Goal: Book appointment/travel/reservation

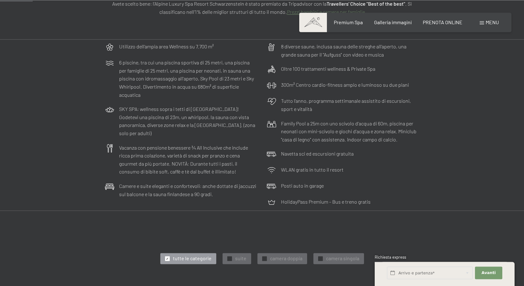
scroll to position [131, 0]
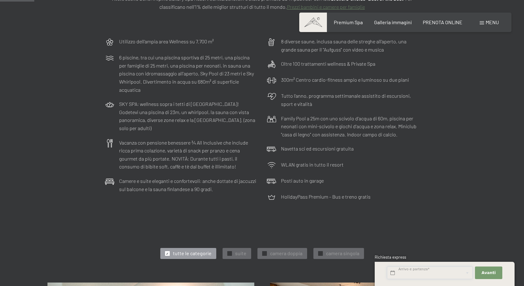
click at [413, 273] on input "text" at bounding box center [430, 272] width 86 height 13
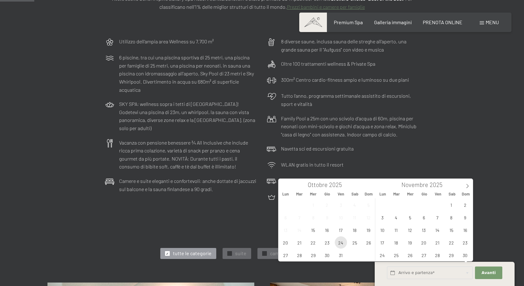
click at [340, 243] on span "24" at bounding box center [340, 242] width 12 height 12
click at [367, 244] on span "26" at bounding box center [368, 242] width 12 height 12
type input "Ven. 24/10/2025 - Dom. 26/10/2025"
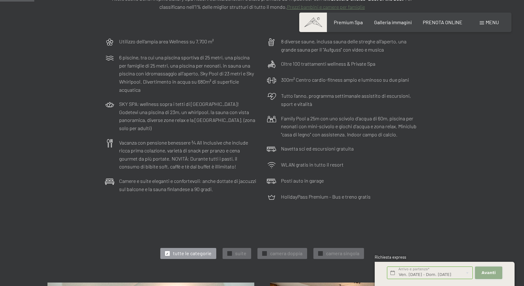
click at [492, 273] on span "Avanti" at bounding box center [488, 273] width 14 height 6
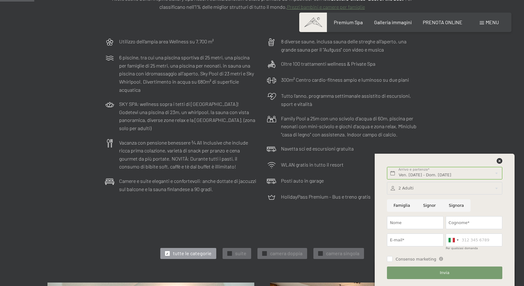
scroll to position [0, 0]
click at [411, 224] on input "Nome" at bounding box center [415, 222] width 57 height 13
type input "f"
type input "FABIO"
click at [454, 221] on input "Cognome*" at bounding box center [473, 222] width 57 height 13
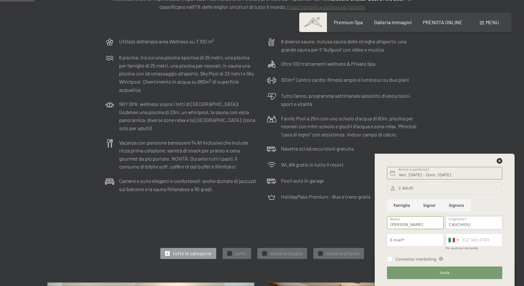
type input "CAUCHIOLI"
click at [425, 241] on input "E-mail*" at bounding box center [415, 239] width 57 height 13
type input "cau10@libero.it"
click at [472, 238] on input "Per qualsiasi domanda" at bounding box center [473, 239] width 57 height 13
click at [442, 273] on span "Invia" at bounding box center [443, 273] width 9 height 6
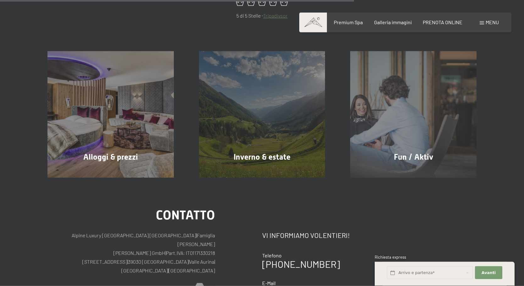
scroll to position [427, 0]
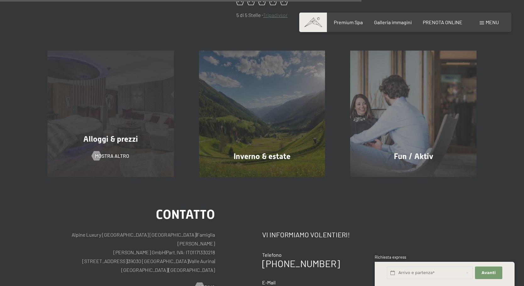
click at [121, 139] on span "Alloggi & prezzi" at bounding box center [110, 138] width 55 height 9
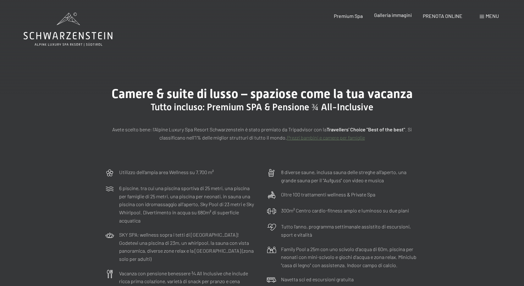
click at [390, 15] on span "Galleria immagini" at bounding box center [393, 15] width 38 height 6
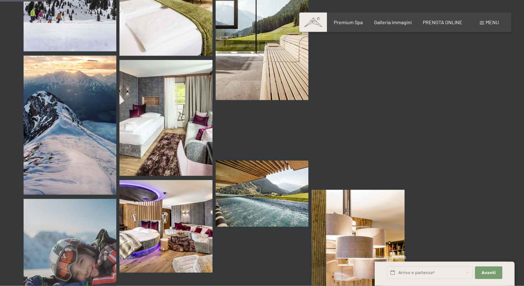
scroll to position [663, 0]
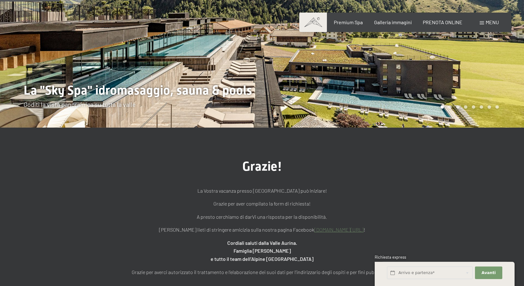
scroll to position [101, 0]
